Goal: Task Accomplishment & Management: Manage account settings

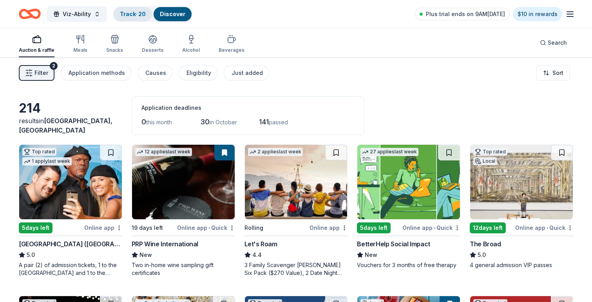
click at [130, 14] on link "Track · 20" at bounding box center [133, 14] width 26 height 7
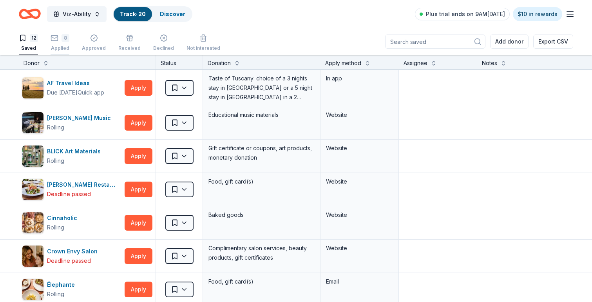
click at [62, 42] on div "8 Applied" at bounding box center [60, 42] width 19 height 17
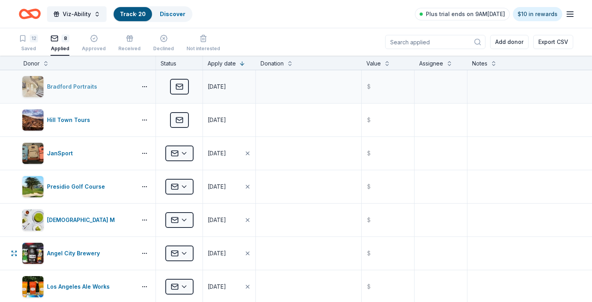
scroll to position [2, 0]
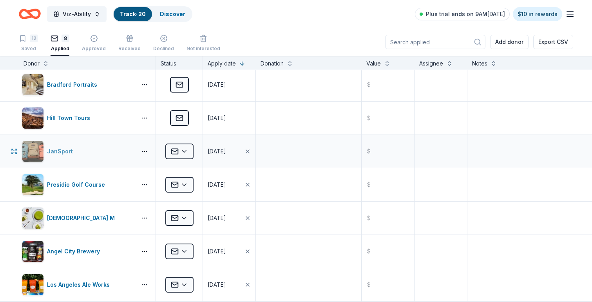
click at [56, 149] on div "JanSport" at bounding box center [61, 151] width 29 height 9
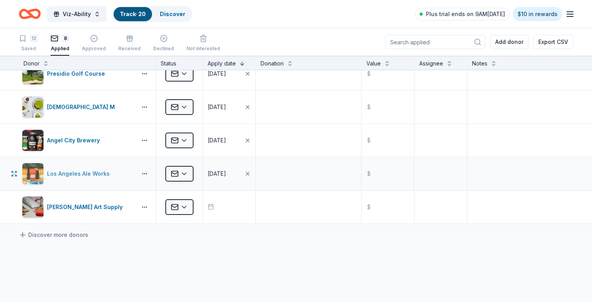
scroll to position [0, 0]
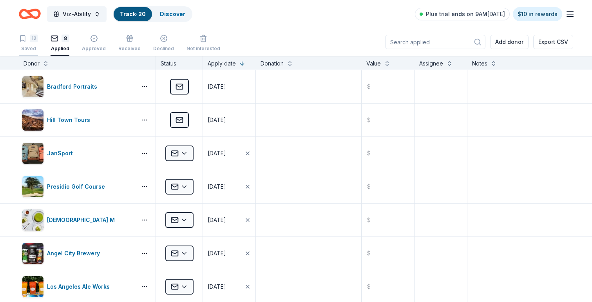
click at [34, 44] on div "12 Saved" at bounding box center [28, 42] width 19 height 17
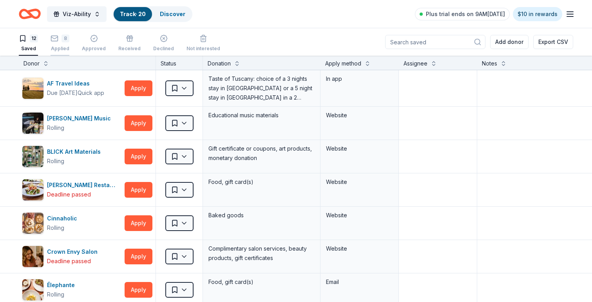
click at [54, 45] on div "8 Applied" at bounding box center [60, 42] width 19 height 17
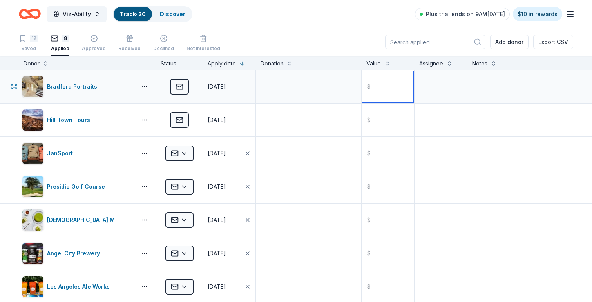
click at [377, 96] on input "text" at bounding box center [387, 86] width 51 height 31
click at [22, 44] on div "12 Saved" at bounding box center [28, 42] width 19 height 17
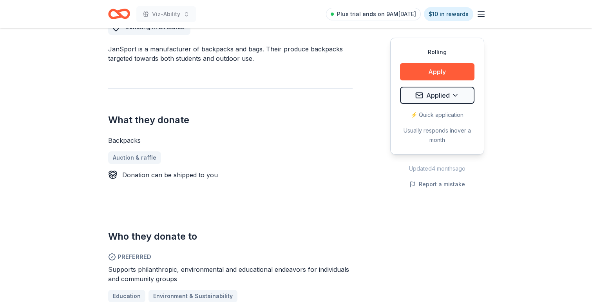
scroll to position [246, 0]
